Goal: Information Seeking & Learning: Check status

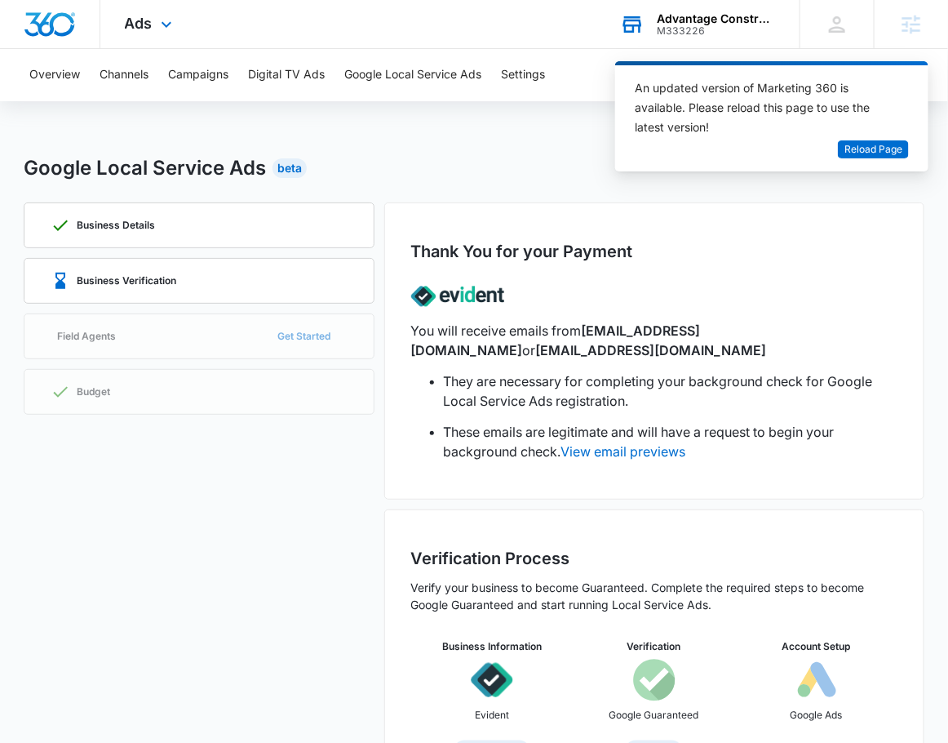
click at [714, 27] on div "M333226" at bounding box center [716, 30] width 119 height 11
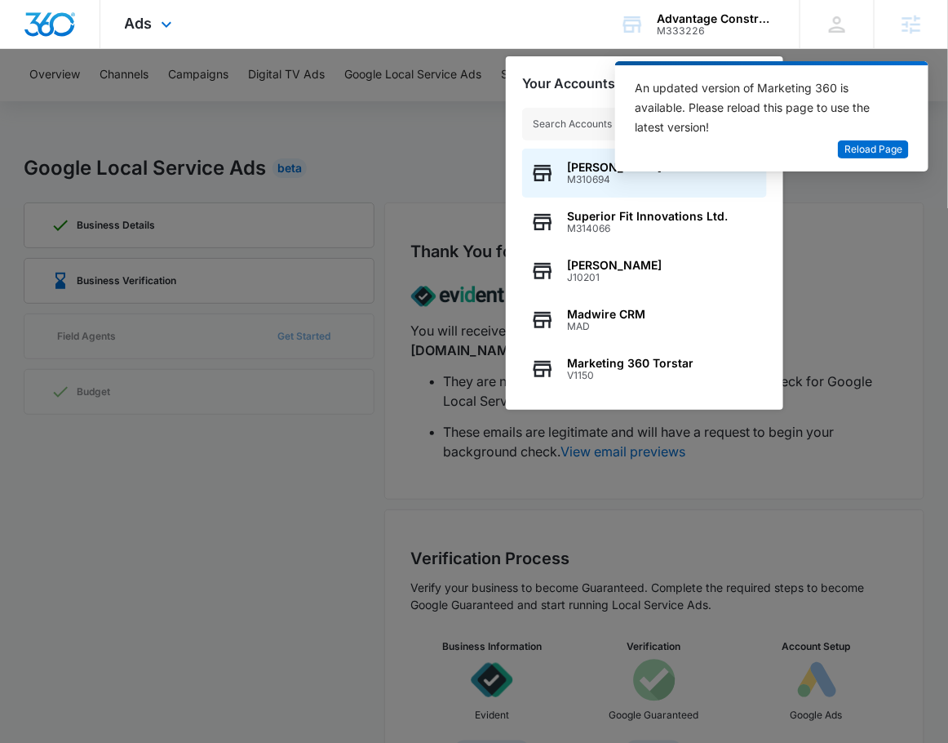
click at [493, 24] on div "Ads Apps Reputation Websites Forms CRM Email Social POS Content Ads Intelligenc…" at bounding box center [474, 24] width 948 height 49
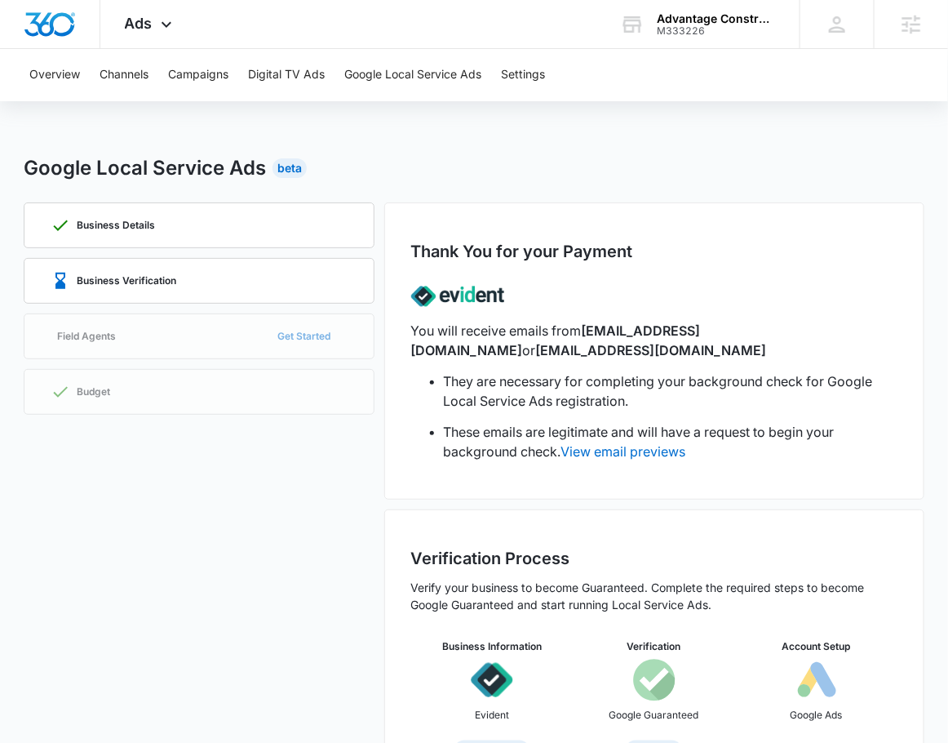
click at [585, 115] on div "Overview Channels Campaigns Digital TV Ads Google Local Service Ads Settings Go…" at bounding box center [474, 427] width 948 height 757
click at [308, 282] on div "Business Verification" at bounding box center [199, 281] width 297 height 44
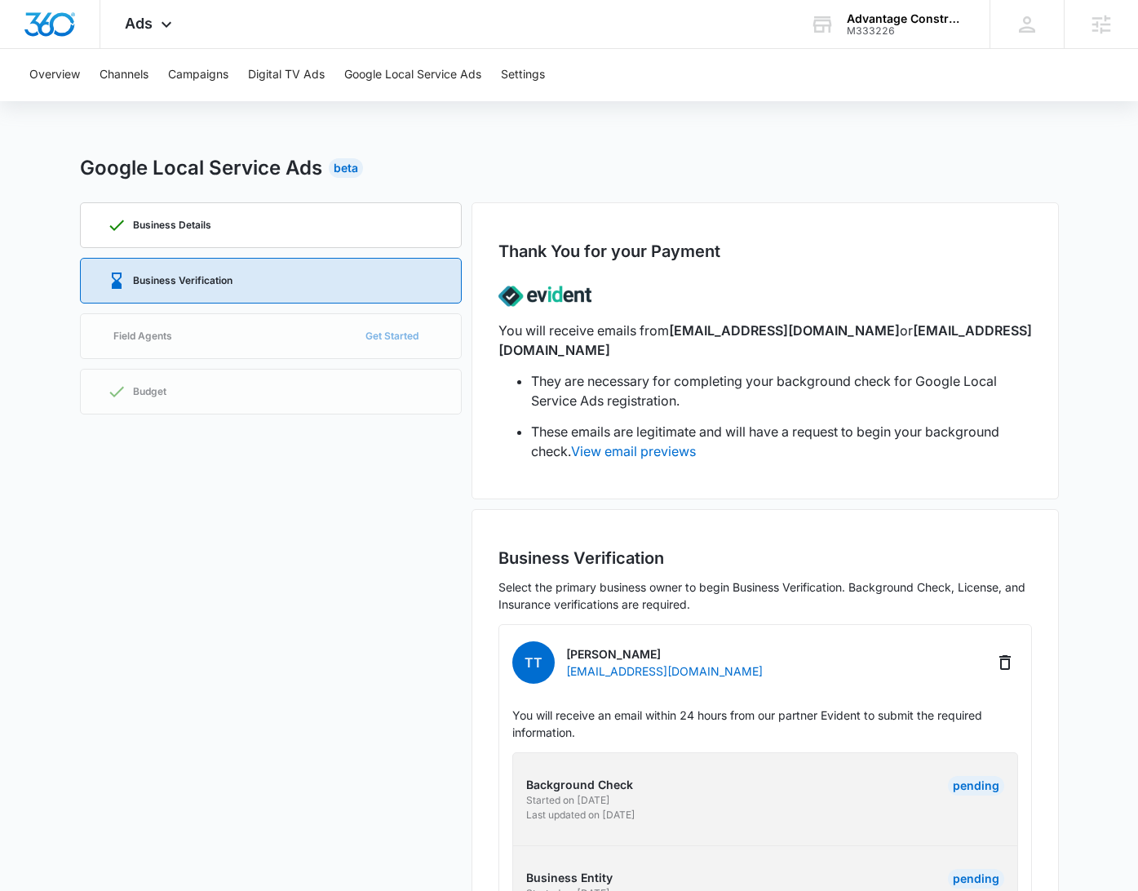
click at [817, 172] on div "Google Local Service Ads Beta" at bounding box center [569, 167] width 979 height 29
click at [814, 171] on div "Google Local Service Ads Beta" at bounding box center [569, 167] width 979 height 29
click at [901, 31] on div "M333226" at bounding box center [906, 30] width 119 height 11
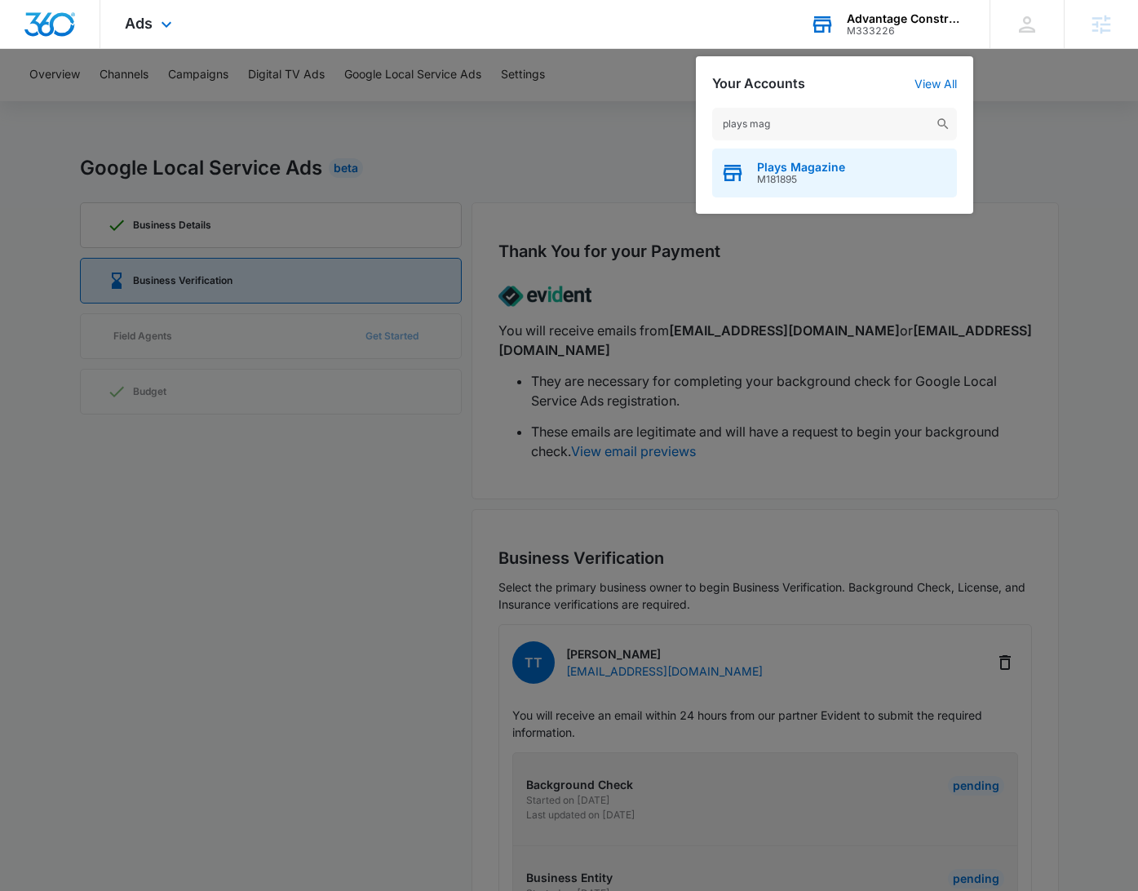
type input "plays mag"
click at [826, 171] on span "Plays Magazine" at bounding box center [801, 167] width 88 height 13
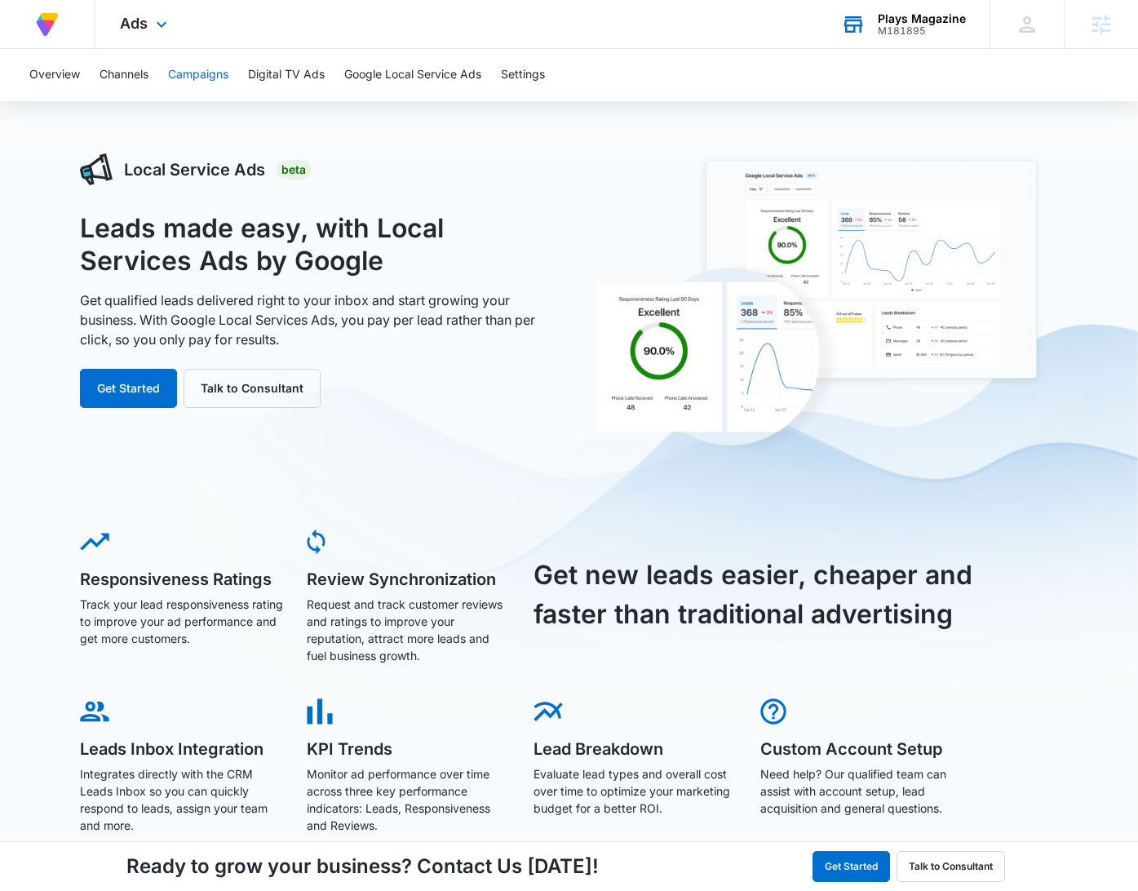
click at [216, 71] on button "Campaigns" at bounding box center [198, 75] width 60 height 52
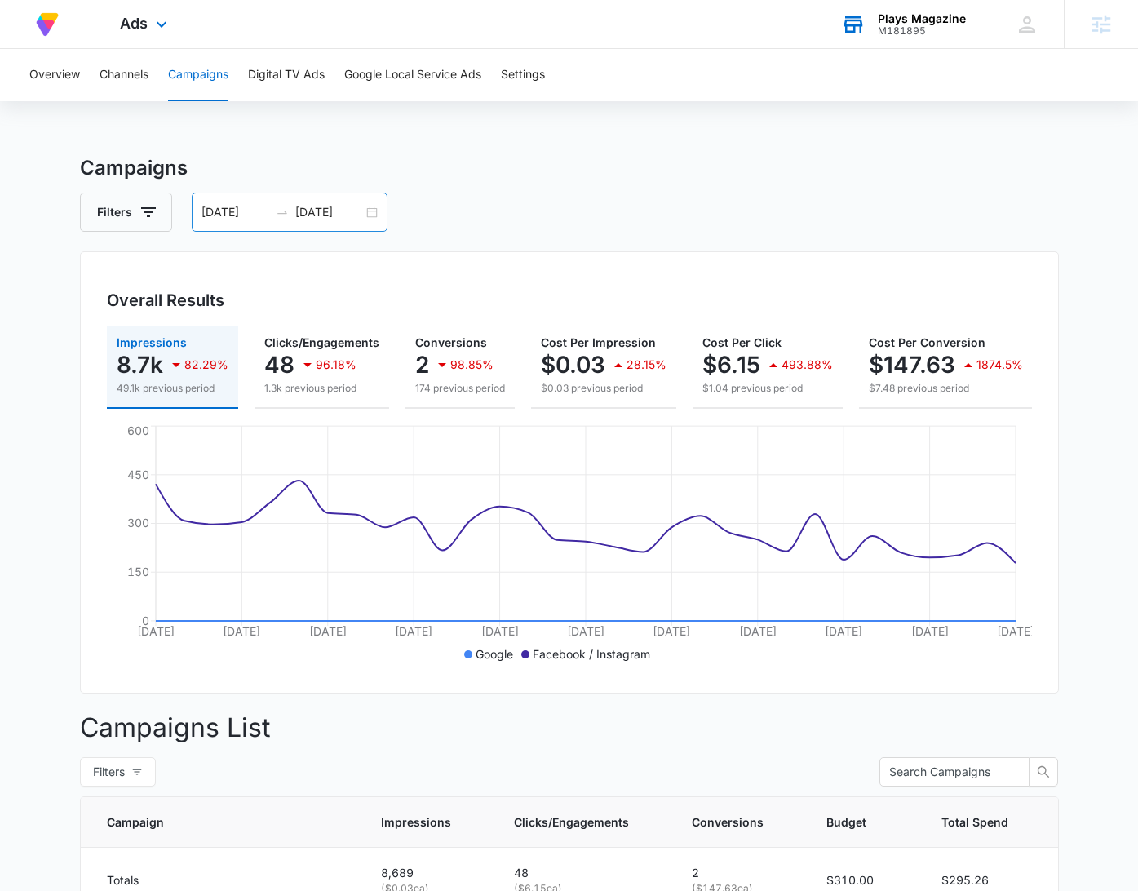
click at [367, 211] on div "07/02/2025 08/01/2025" at bounding box center [290, 212] width 196 height 39
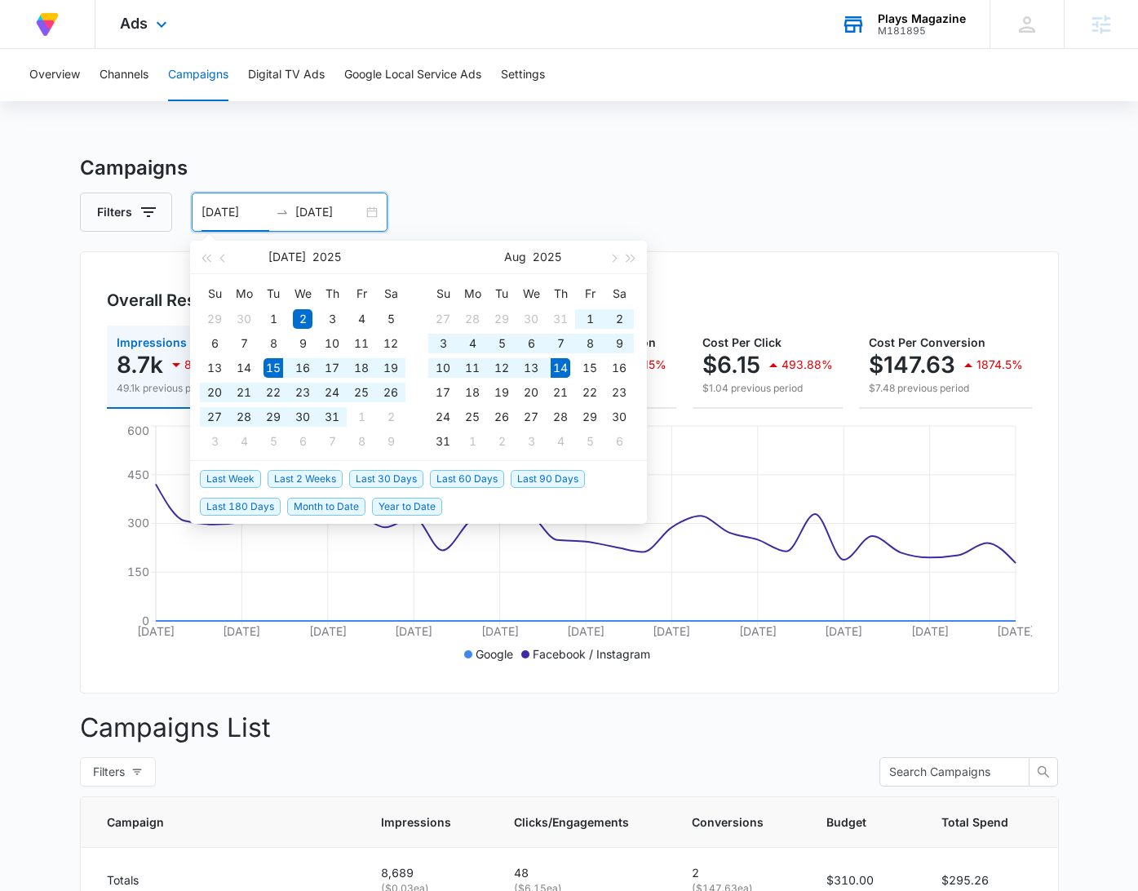
click at [405, 475] on span "Last 30 Days" at bounding box center [386, 479] width 74 height 18
type input "07/15/2025"
type input "08/14/2025"
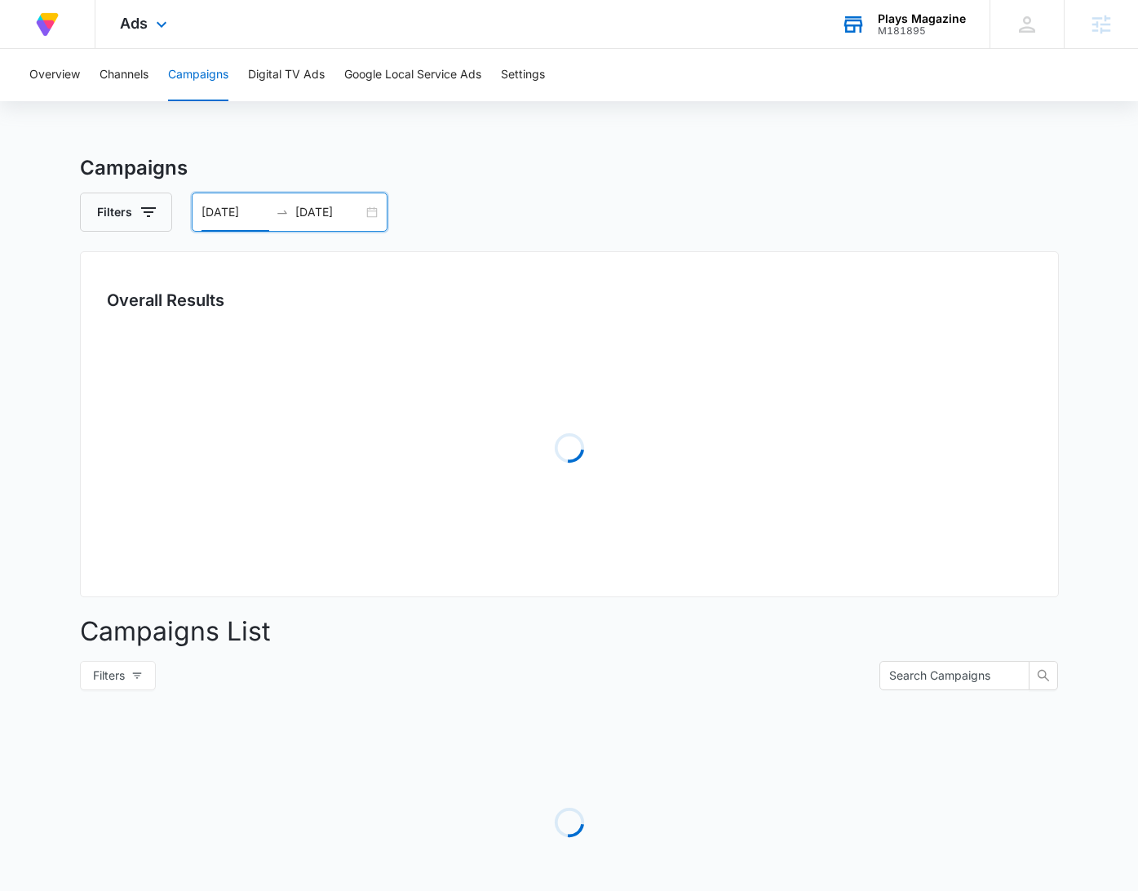
click at [814, 212] on div "Filters 07/15/2025 08/14/2025" at bounding box center [569, 212] width 979 height 39
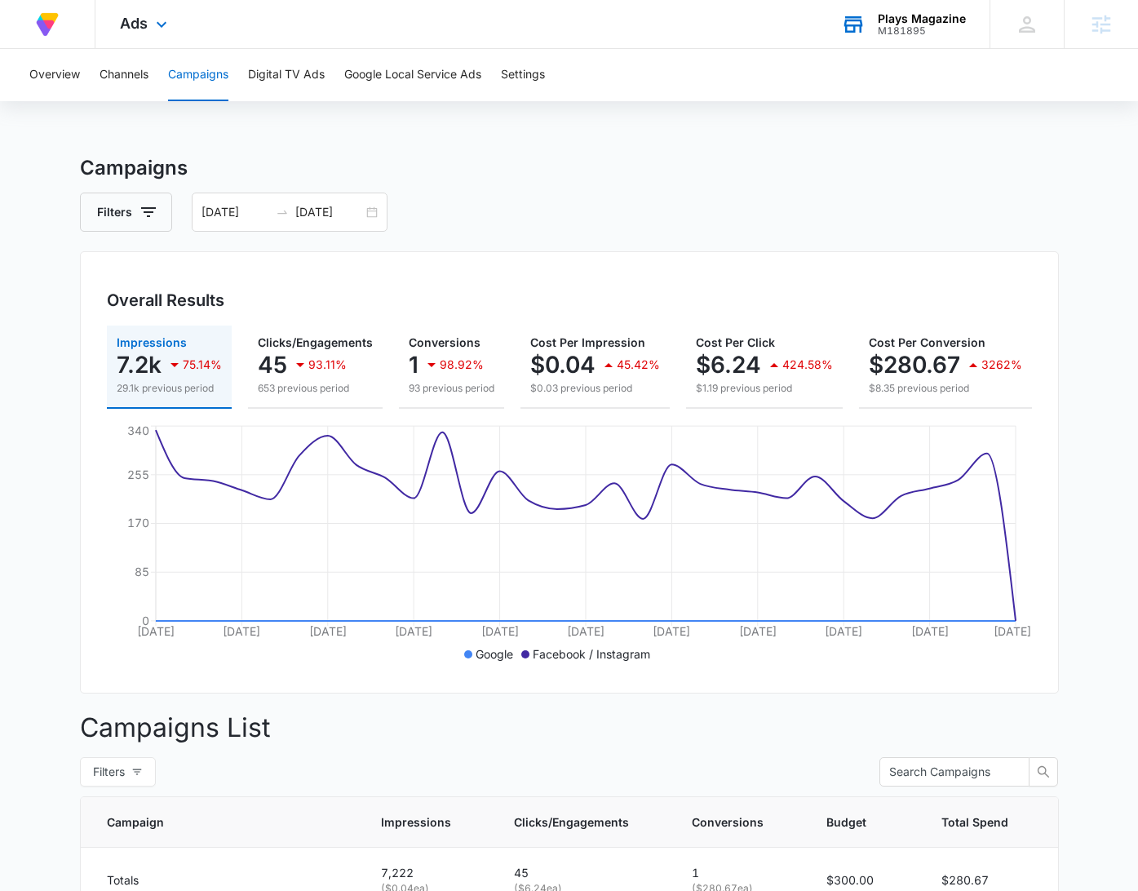
click at [936, 158] on h3 "Campaigns" at bounding box center [569, 167] width 979 height 29
click at [136, 16] on span "Ads" at bounding box center [134, 23] width 28 height 17
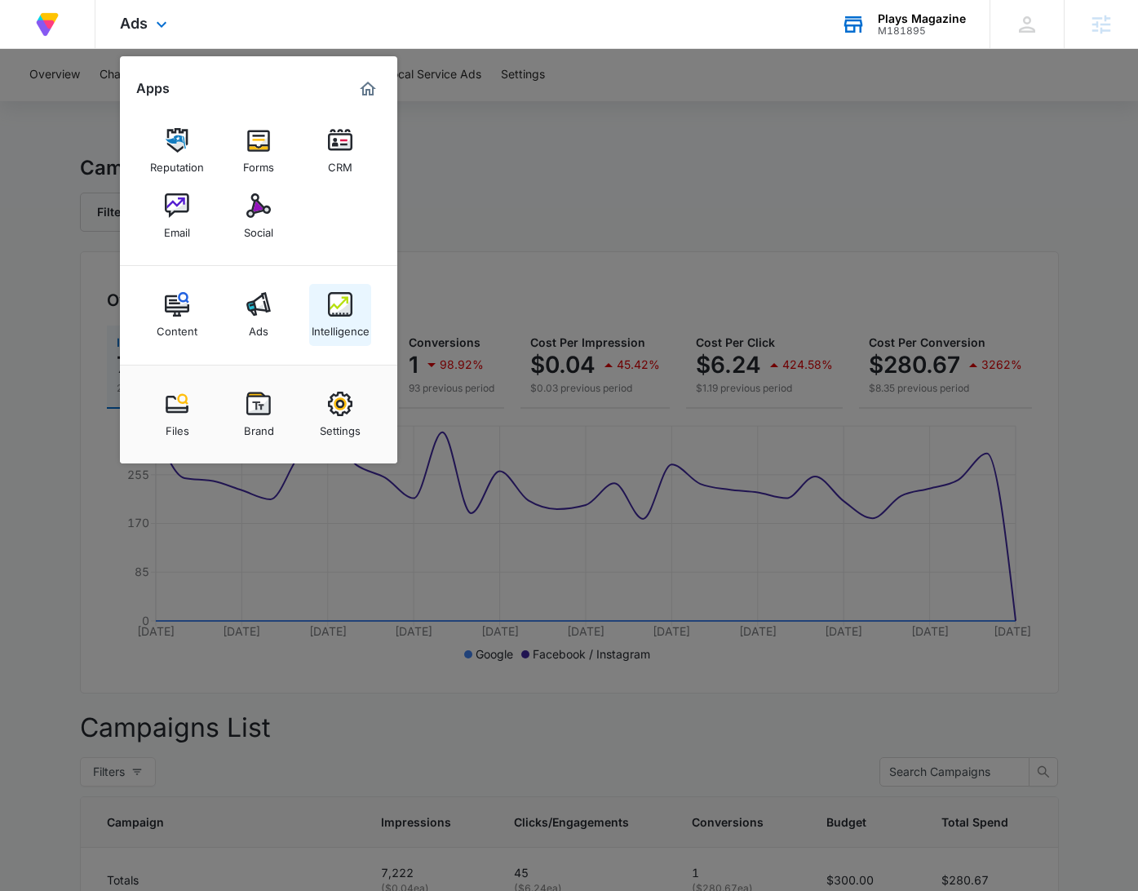
click at [342, 344] on link "Intelligence" at bounding box center [340, 315] width 62 height 62
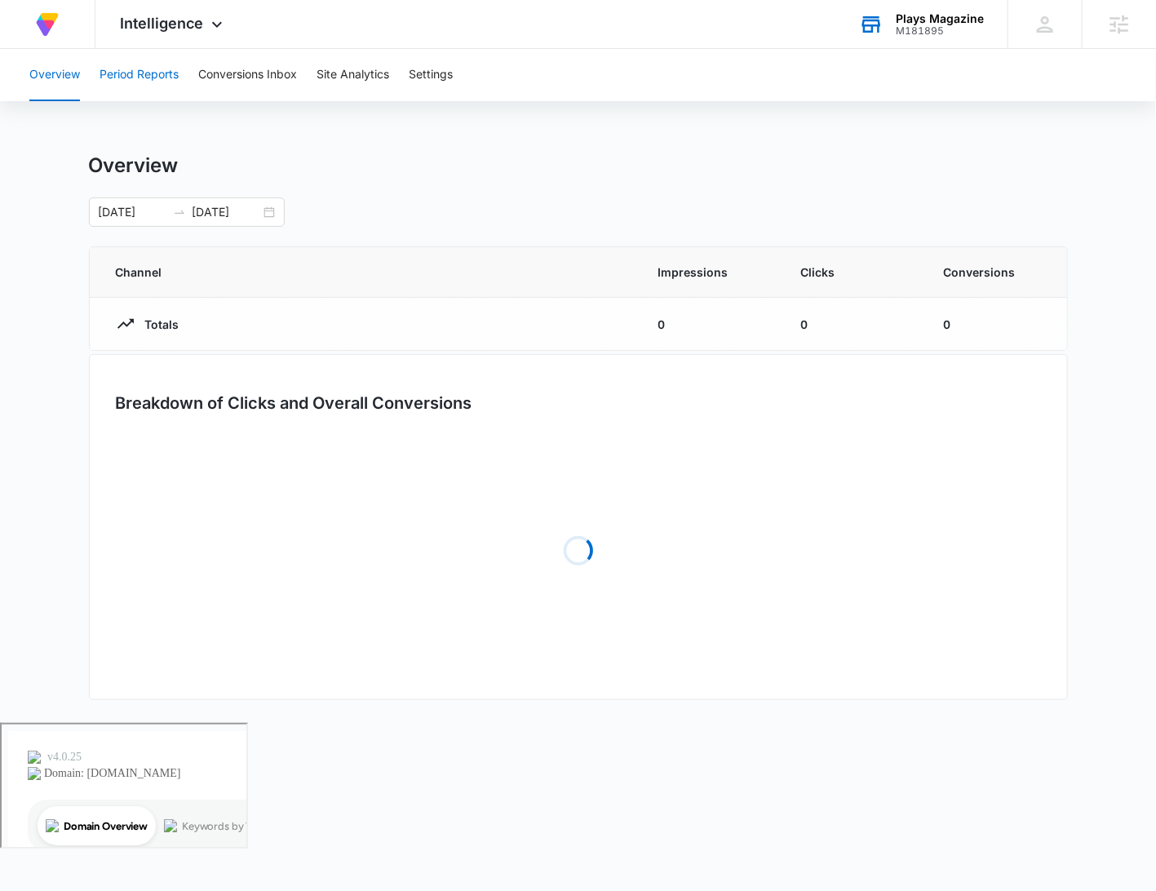
click at [164, 73] on button "Period Reports" at bounding box center [139, 75] width 79 height 52
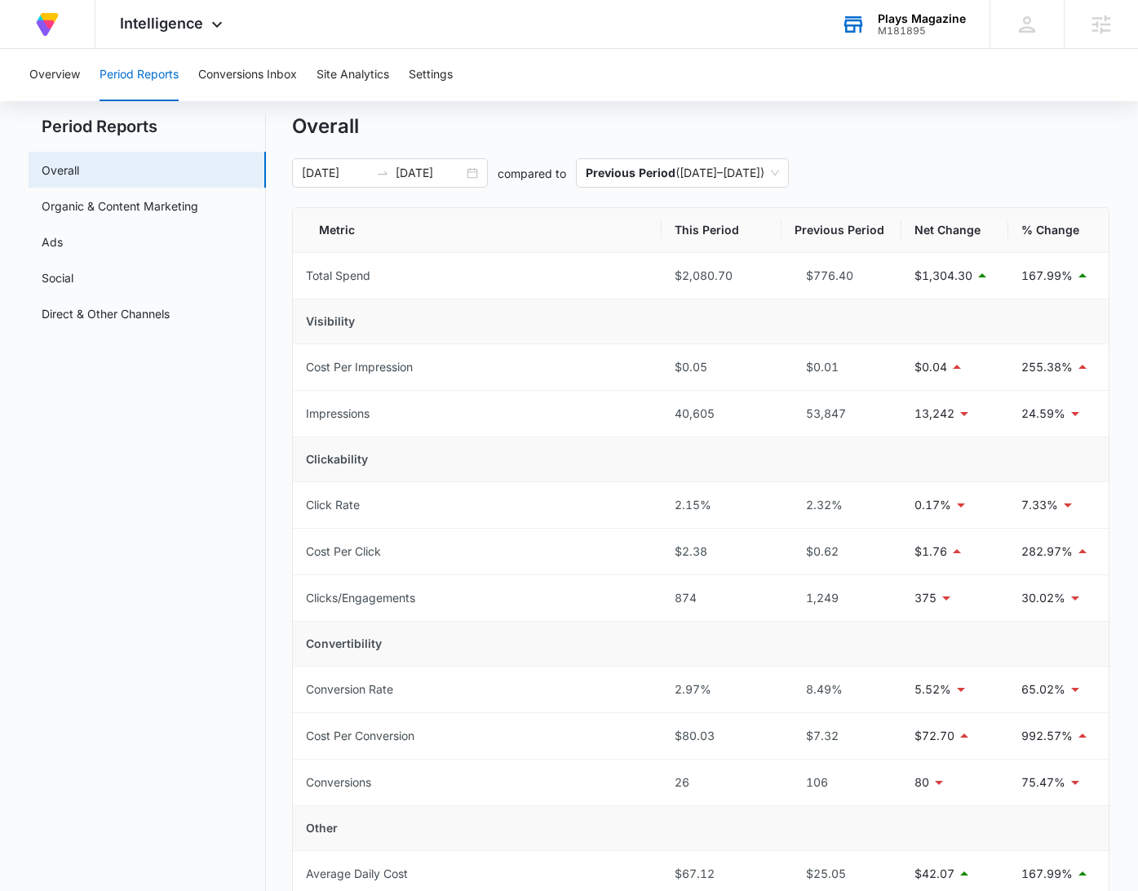
scroll to position [64, 0]
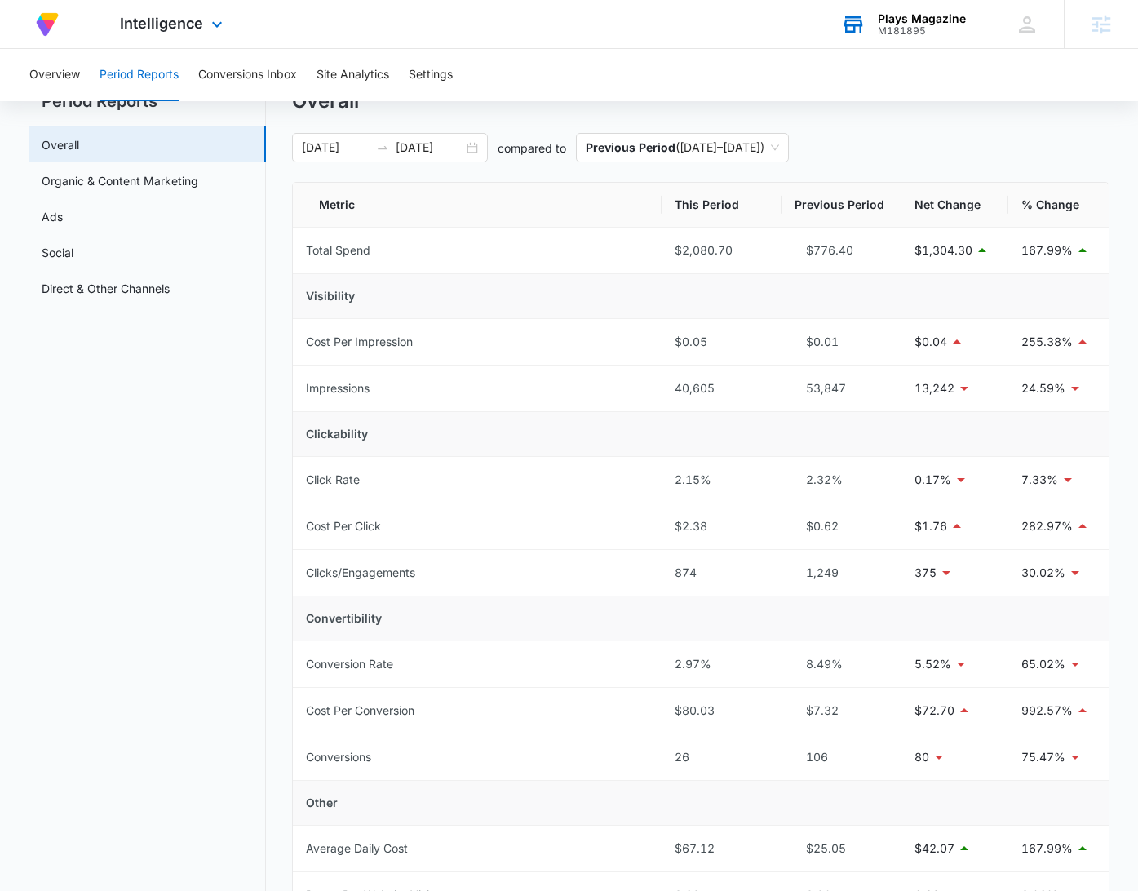
click at [708, 41] on div "At Volusion, we work hard to foster a great work environment where everyone fee…" at bounding box center [569, 24] width 1138 height 49
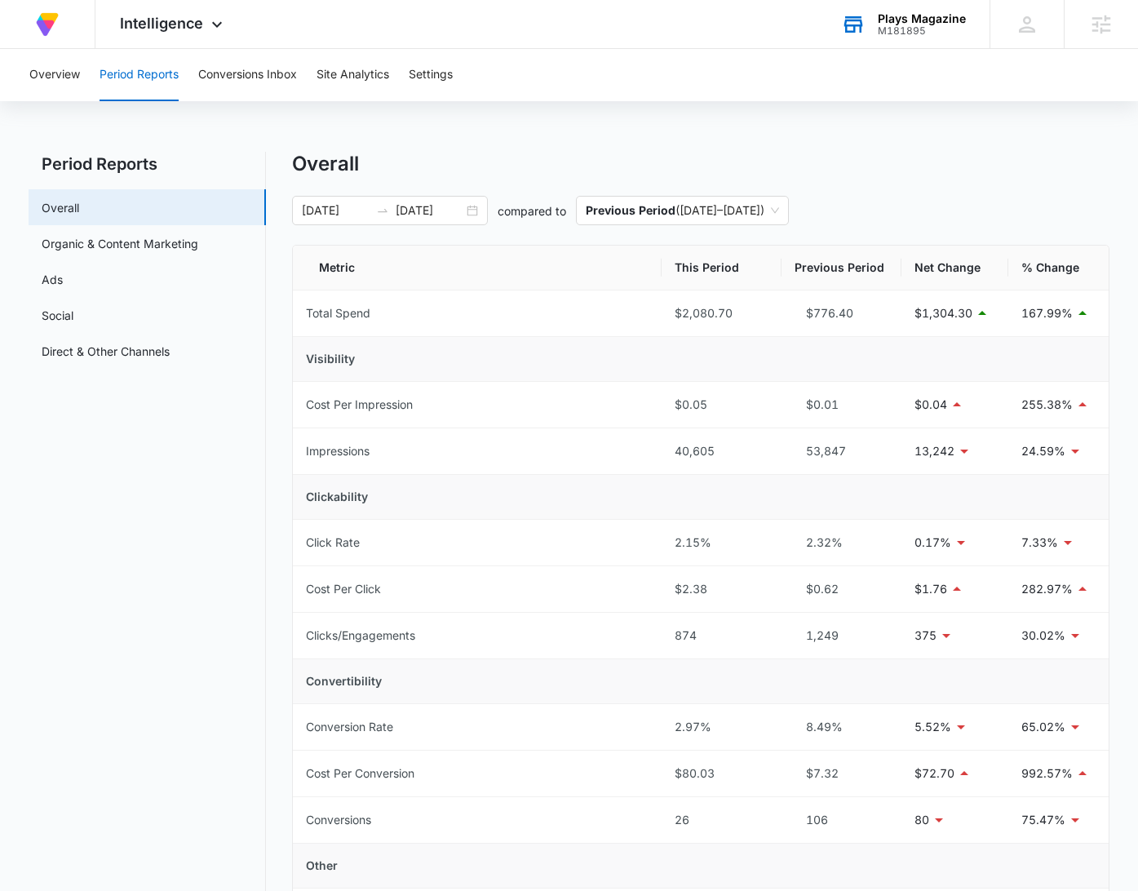
scroll to position [0, 0]
click at [872, 136] on div "Overview Period Reports Conversions Inbox Site Analytics Settings Period Report…" at bounding box center [569, 741] width 1138 height 1385
click at [948, 156] on div "Overall" at bounding box center [701, 165] width 818 height 24
click at [819, 120] on div "Overview Period Reports Conversions Inbox Site Analytics Settings Period Report…" at bounding box center [569, 741] width 1138 height 1385
click at [811, 137] on div "Overview Period Reports Conversions Inbox Site Analytics Settings Period Report…" at bounding box center [569, 741] width 1138 height 1385
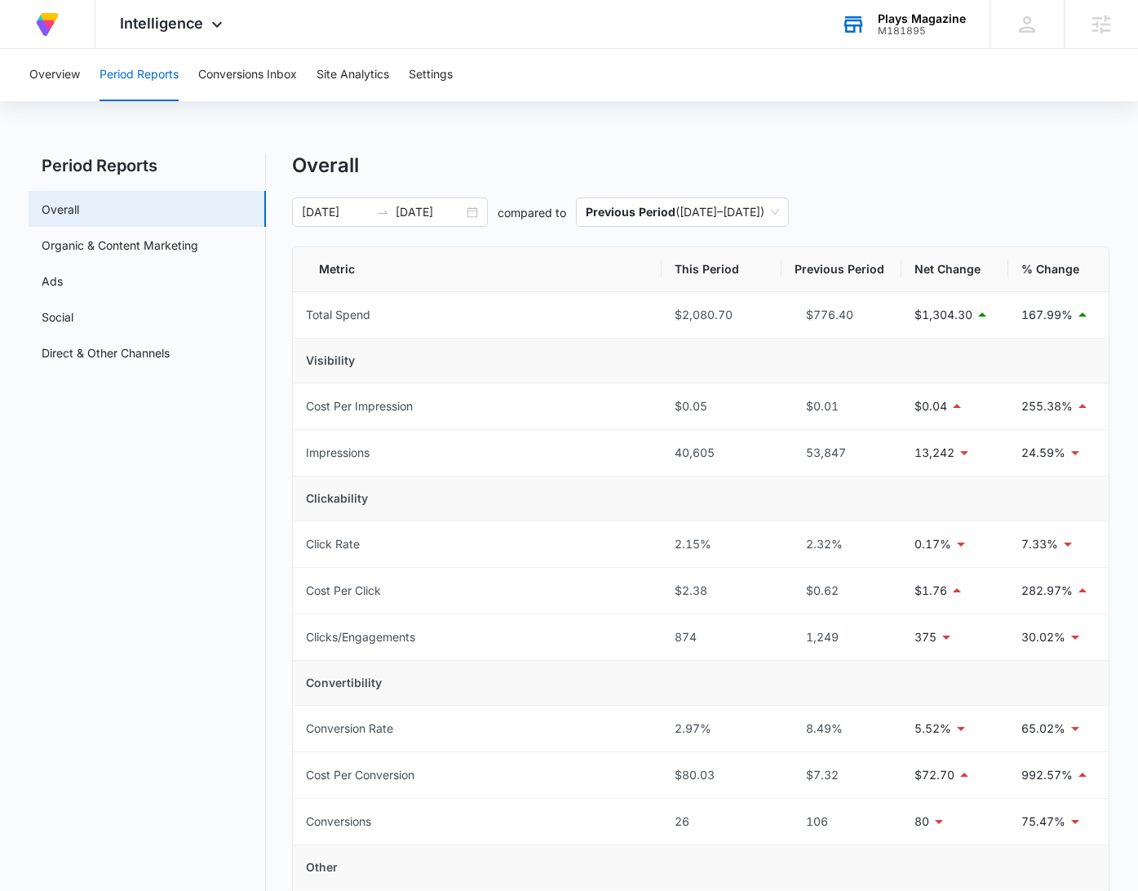
click at [841, 158] on div "Overall" at bounding box center [701, 165] width 818 height 24
click at [863, 153] on div "Overall" at bounding box center [701, 165] width 818 height 24
click at [211, 20] on icon at bounding box center [217, 29] width 20 height 20
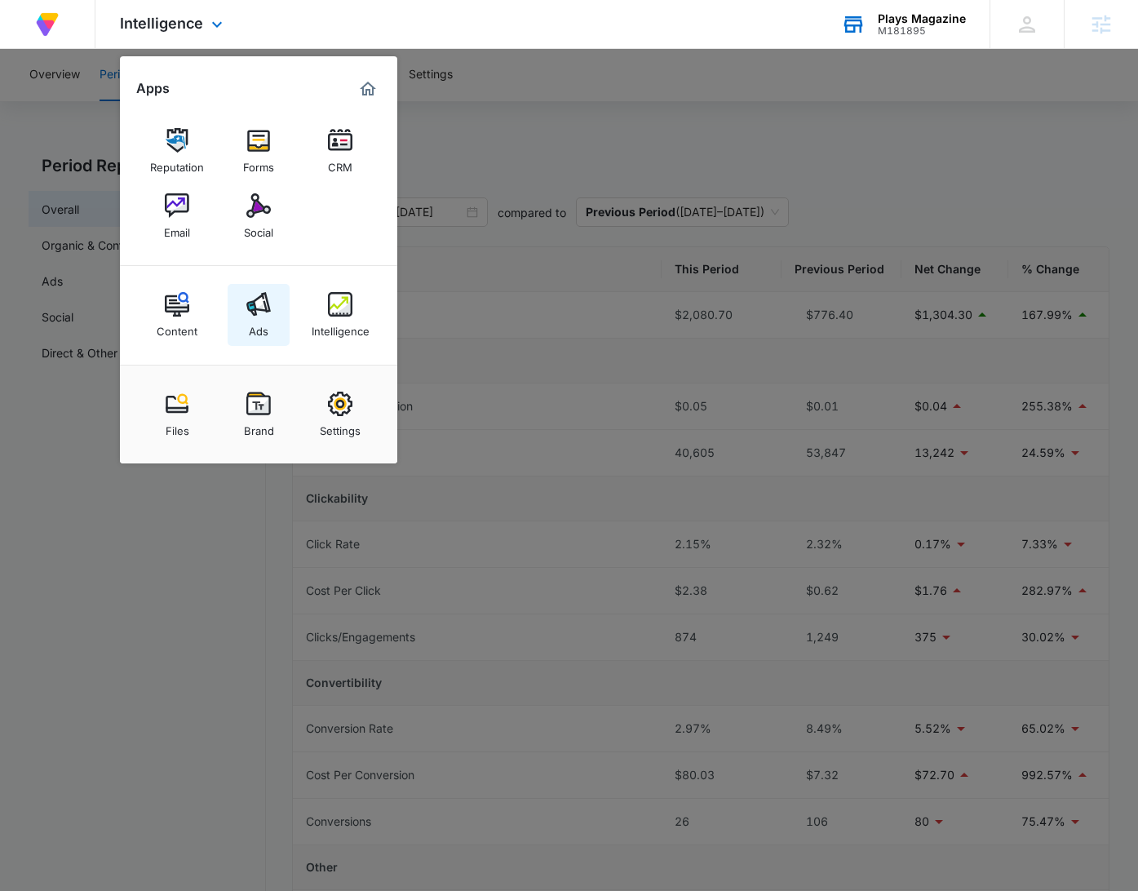
click at [264, 318] on div "Ads" at bounding box center [259, 327] width 20 height 21
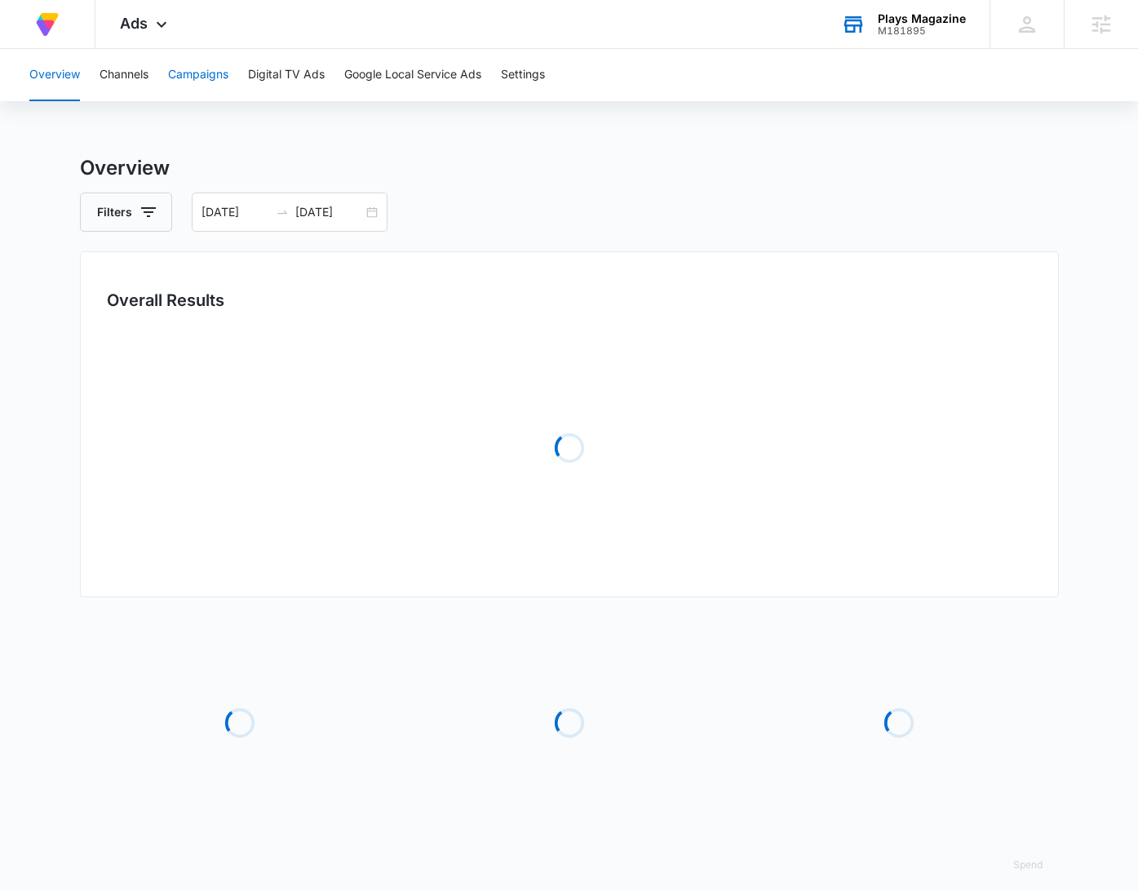
click at [217, 83] on button "Campaigns" at bounding box center [198, 75] width 60 height 52
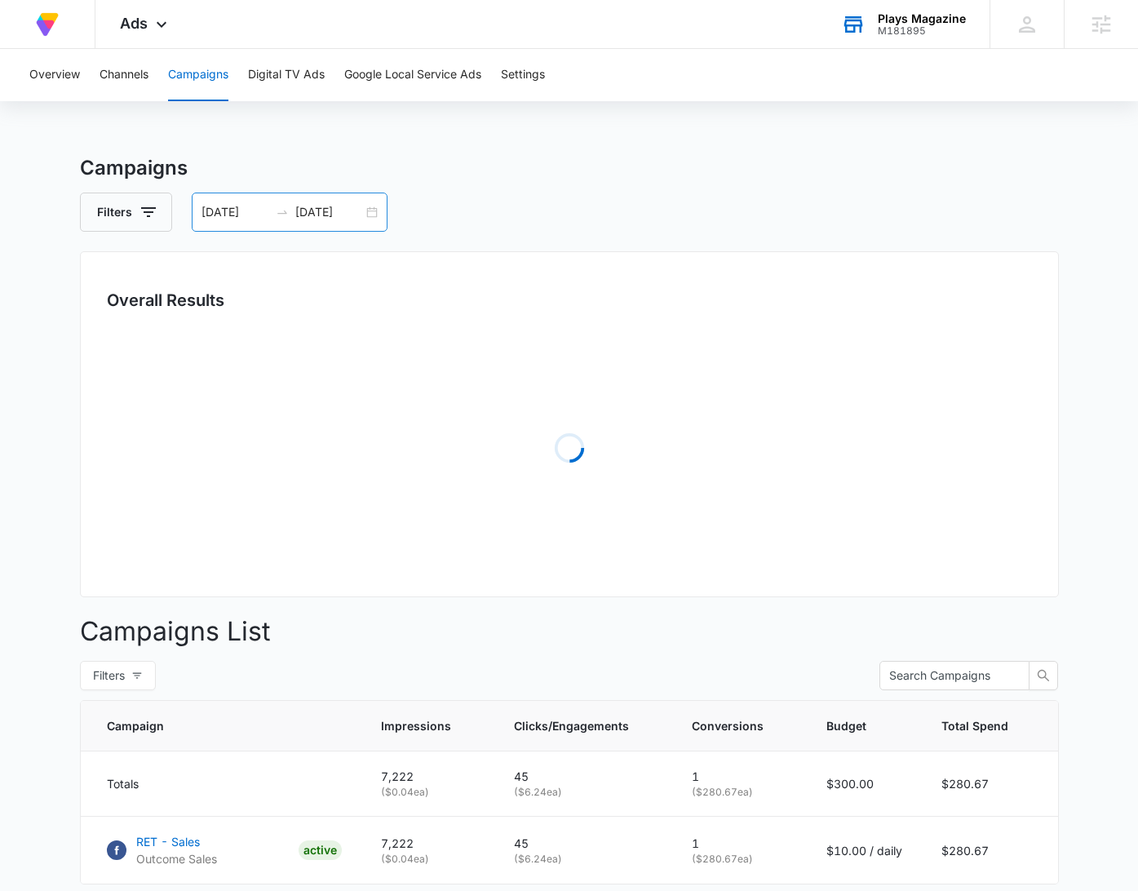
click at [373, 213] on div "07/15/2025 08/14/2025" at bounding box center [290, 212] width 196 height 39
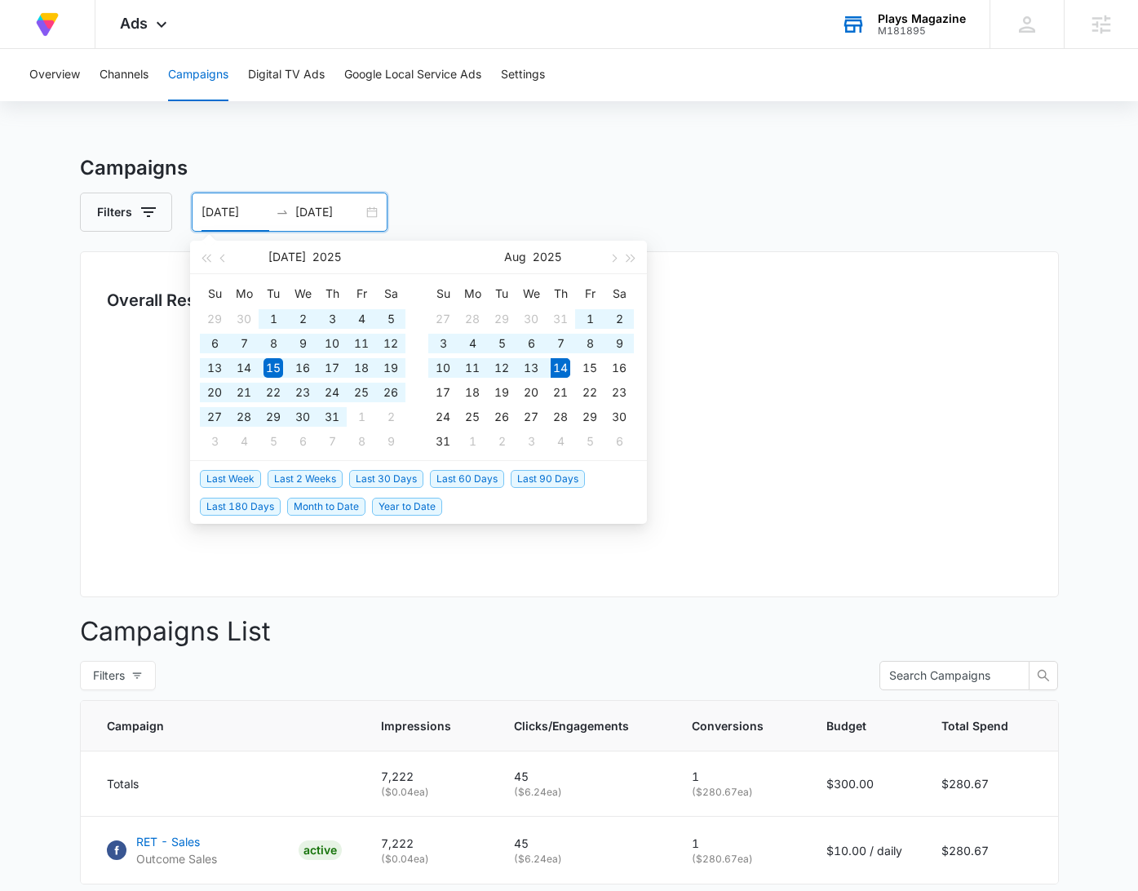
click at [252, 508] on span "Last 180 Days" at bounding box center [240, 507] width 81 height 18
type input "02/15/2025"
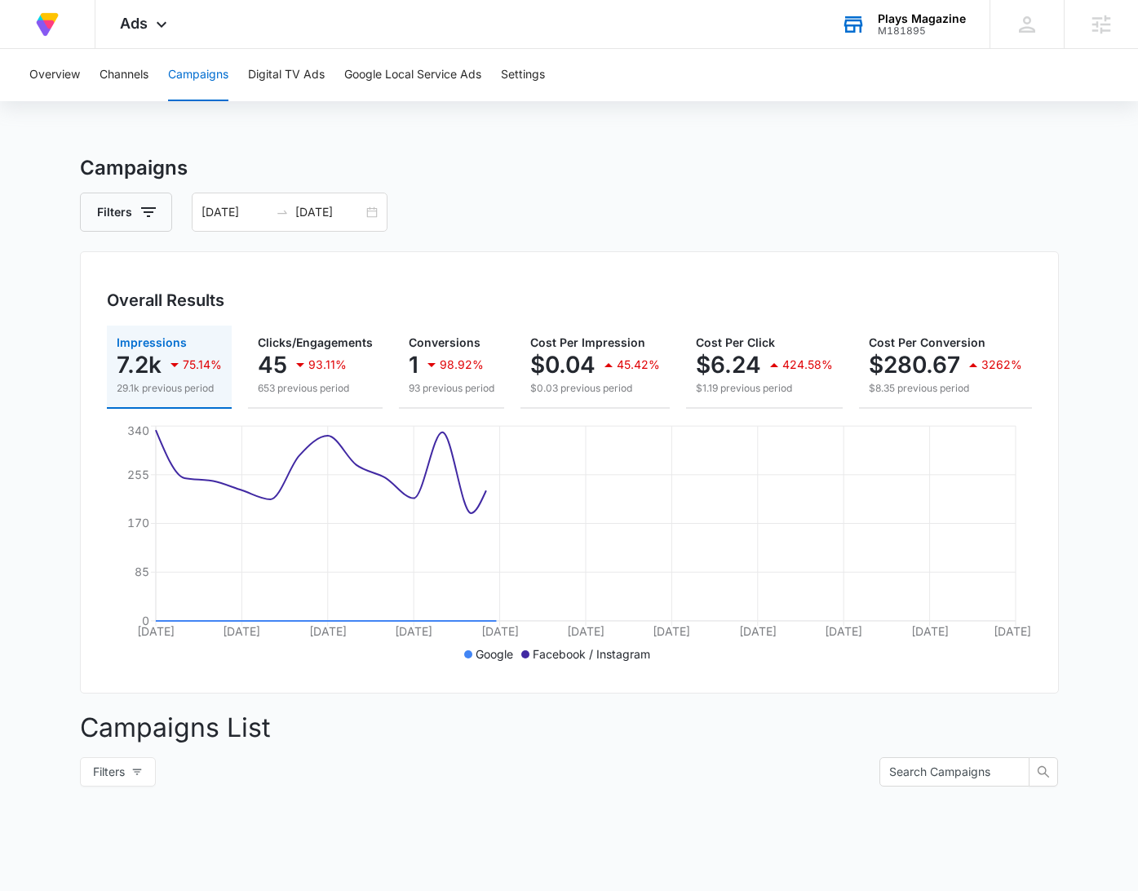
click at [944, 224] on div "Filters 02/15/2025 08/14/2025" at bounding box center [569, 212] width 979 height 39
